Goal: Navigation & Orientation: Find specific page/section

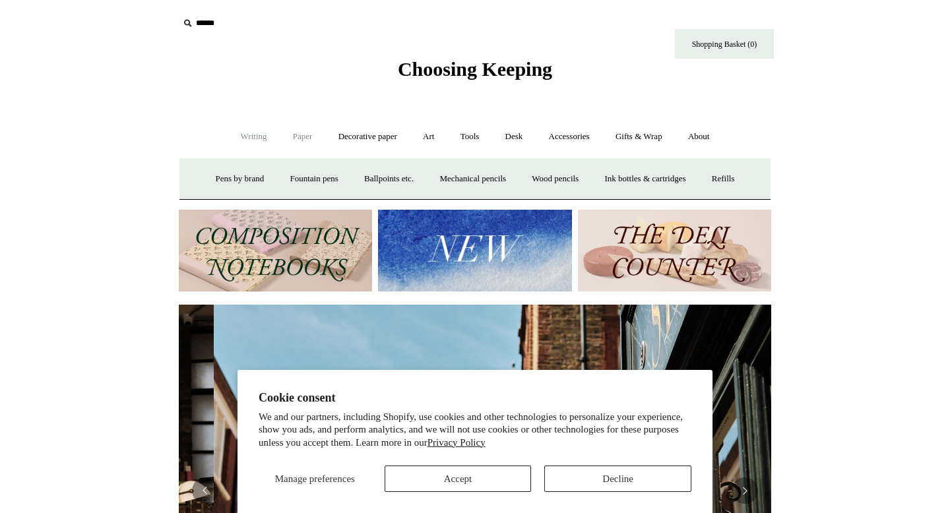
click at [288, 134] on link "Paper +" at bounding box center [303, 136] width 44 height 35
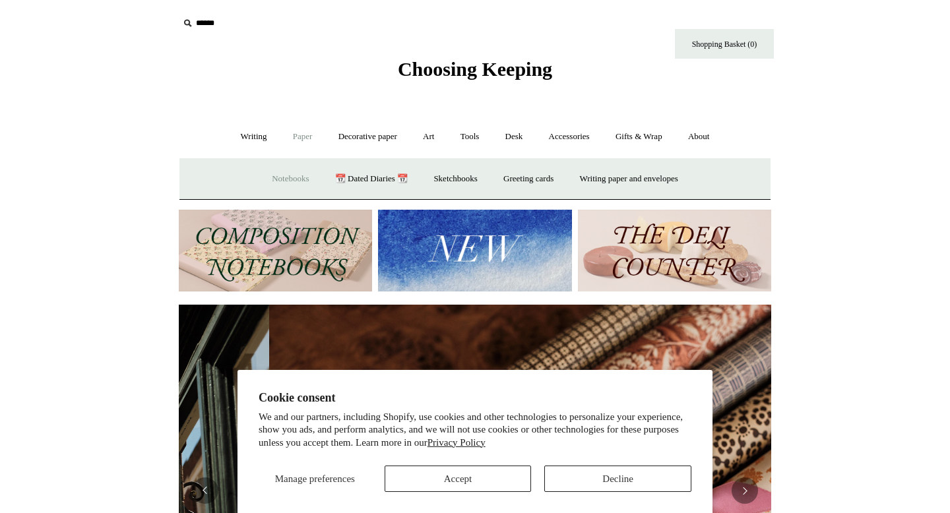
scroll to position [0, 1185]
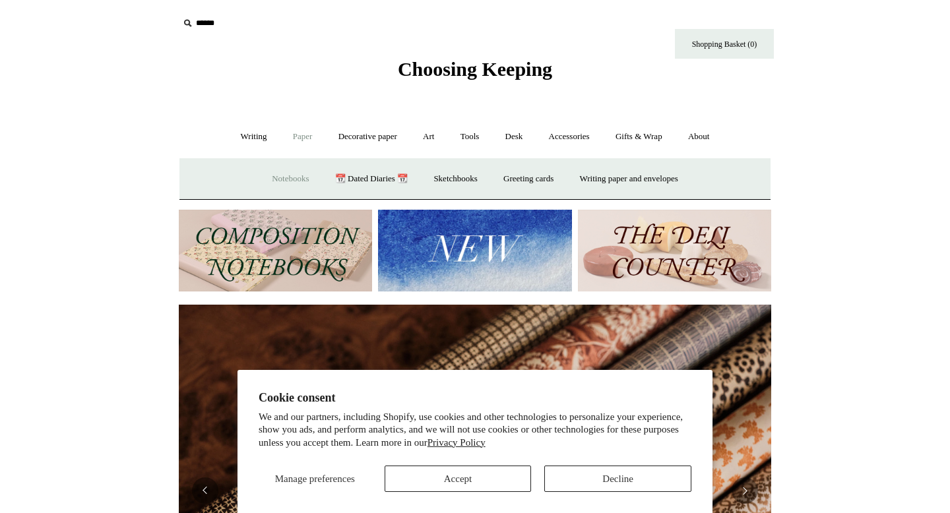
click at [273, 179] on link "Notebooks +" at bounding box center [290, 179] width 61 height 35
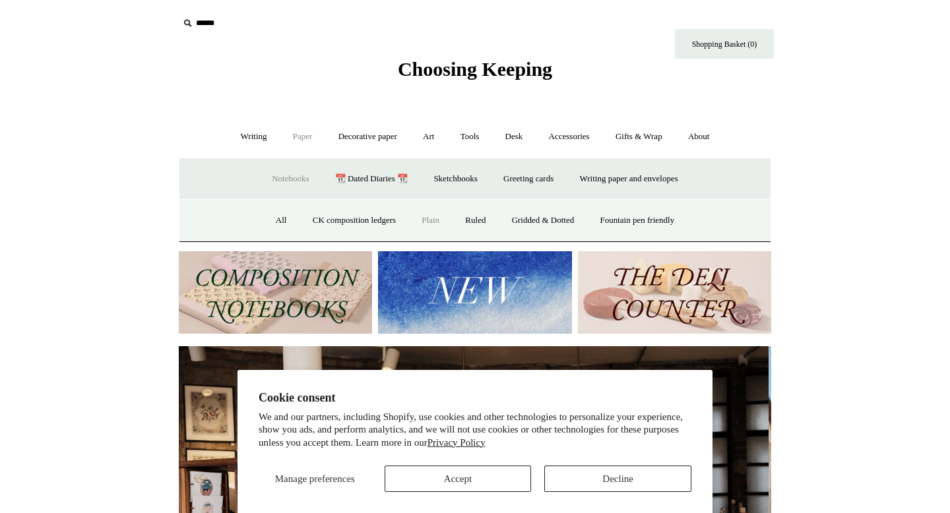
scroll to position [0, 0]
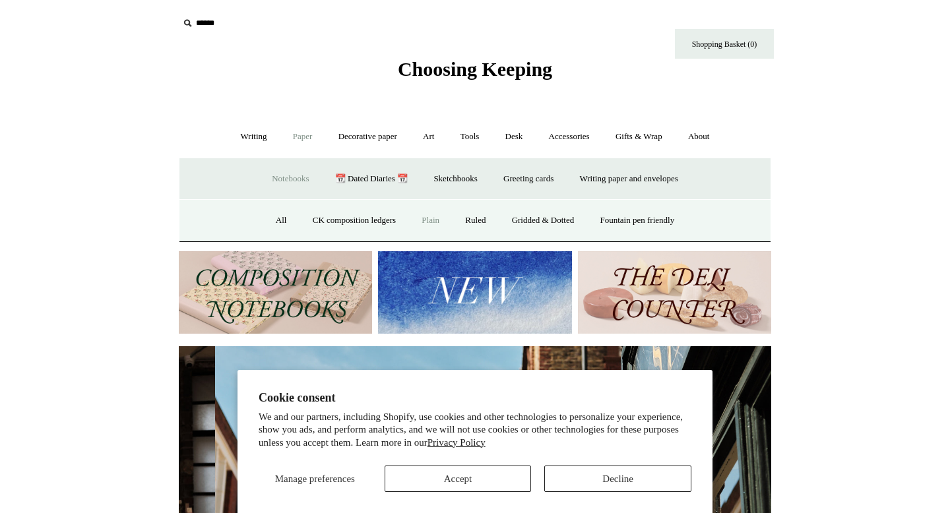
click at [421, 221] on link "Plain" at bounding box center [431, 220] width 42 height 35
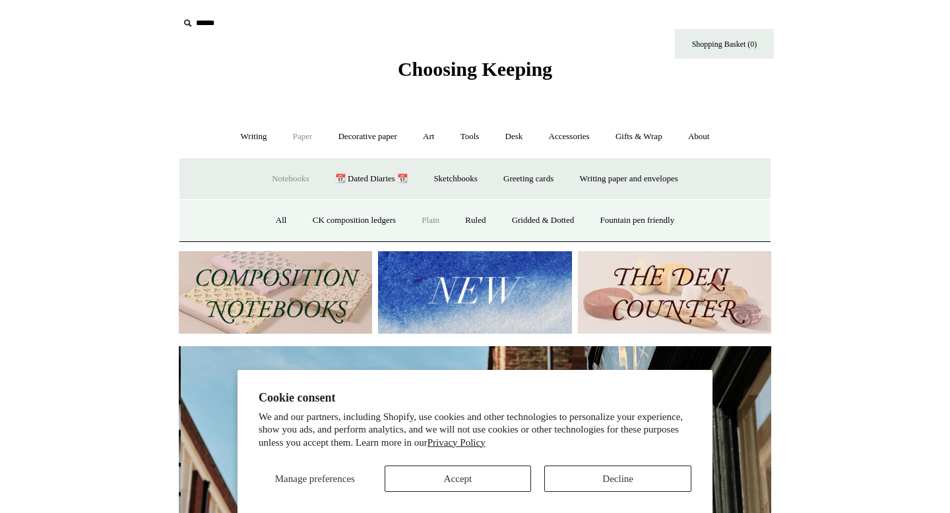
scroll to position [0, 592]
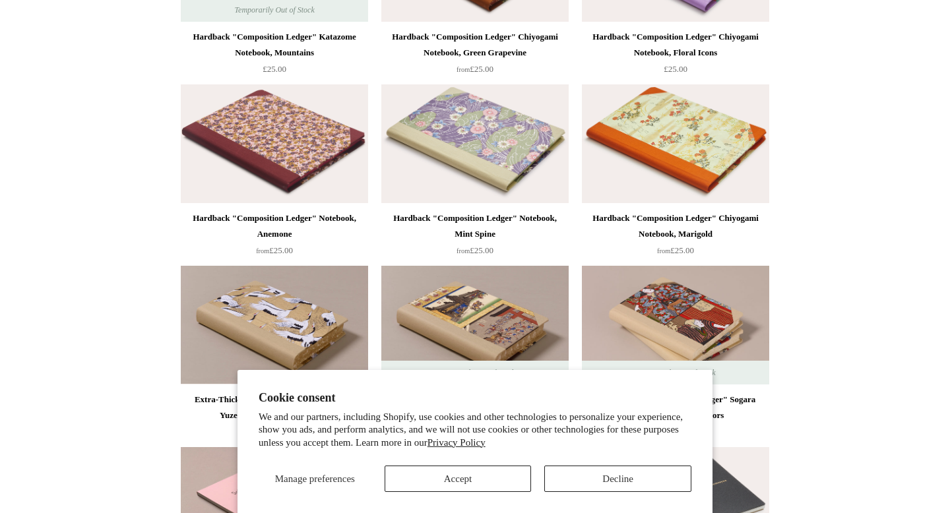
scroll to position [2680, 0]
